Goal: Find specific page/section: Find specific page/section

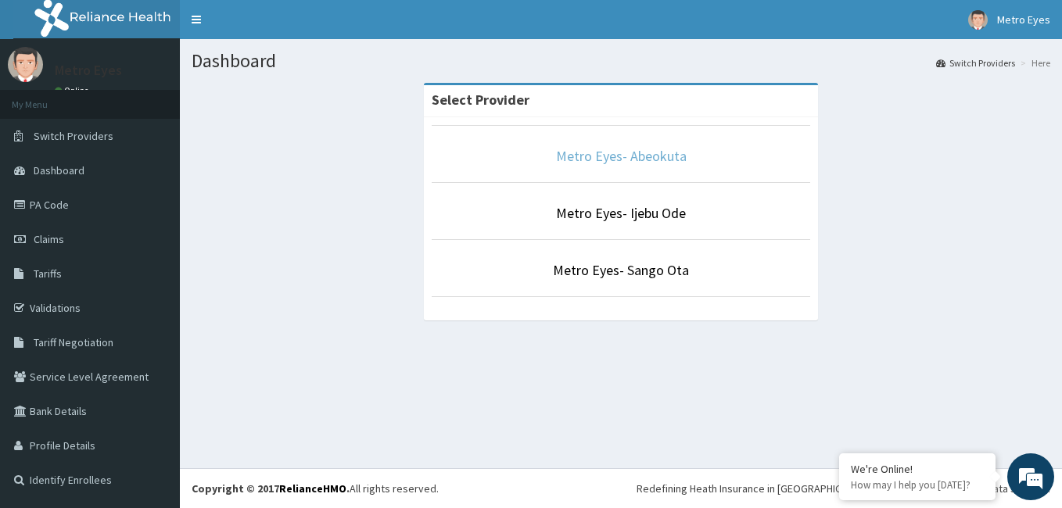
click at [635, 159] on link "Metro Eyes- Abeokuta" at bounding box center [621, 156] width 131 height 18
drag, startPoint x: 635, startPoint y: 159, endPoint x: 589, endPoint y: 163, distance: 46.3
click at [589, 163] on link "Metro Eyes- Abeokuta" at bounding box center [621, 156] width 131 height 18
